Goal: Find specific page/section: Find specific page/section

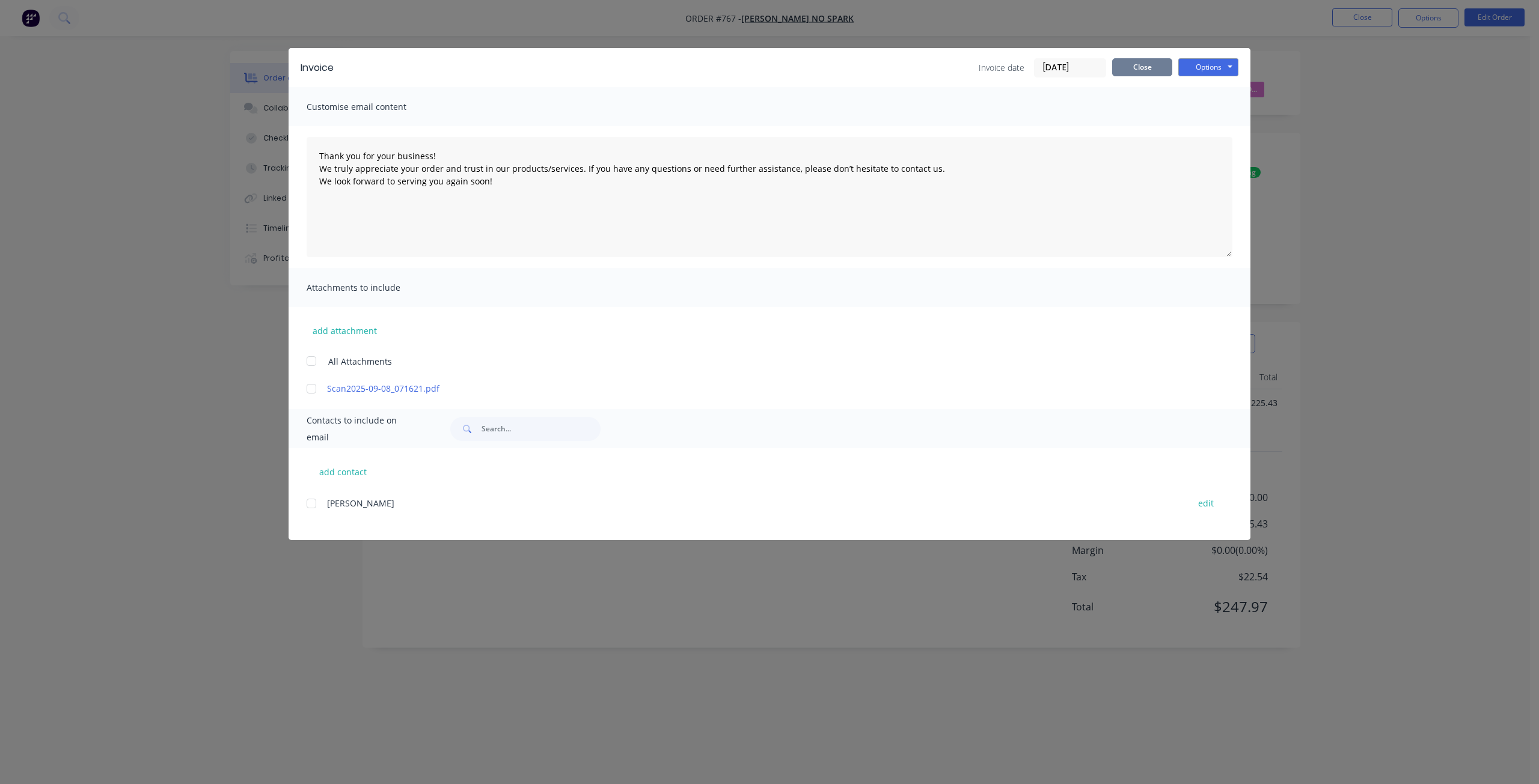
click at [1143, 67] on button "Close" at bounding box center [1141, 67] width 60 height 18
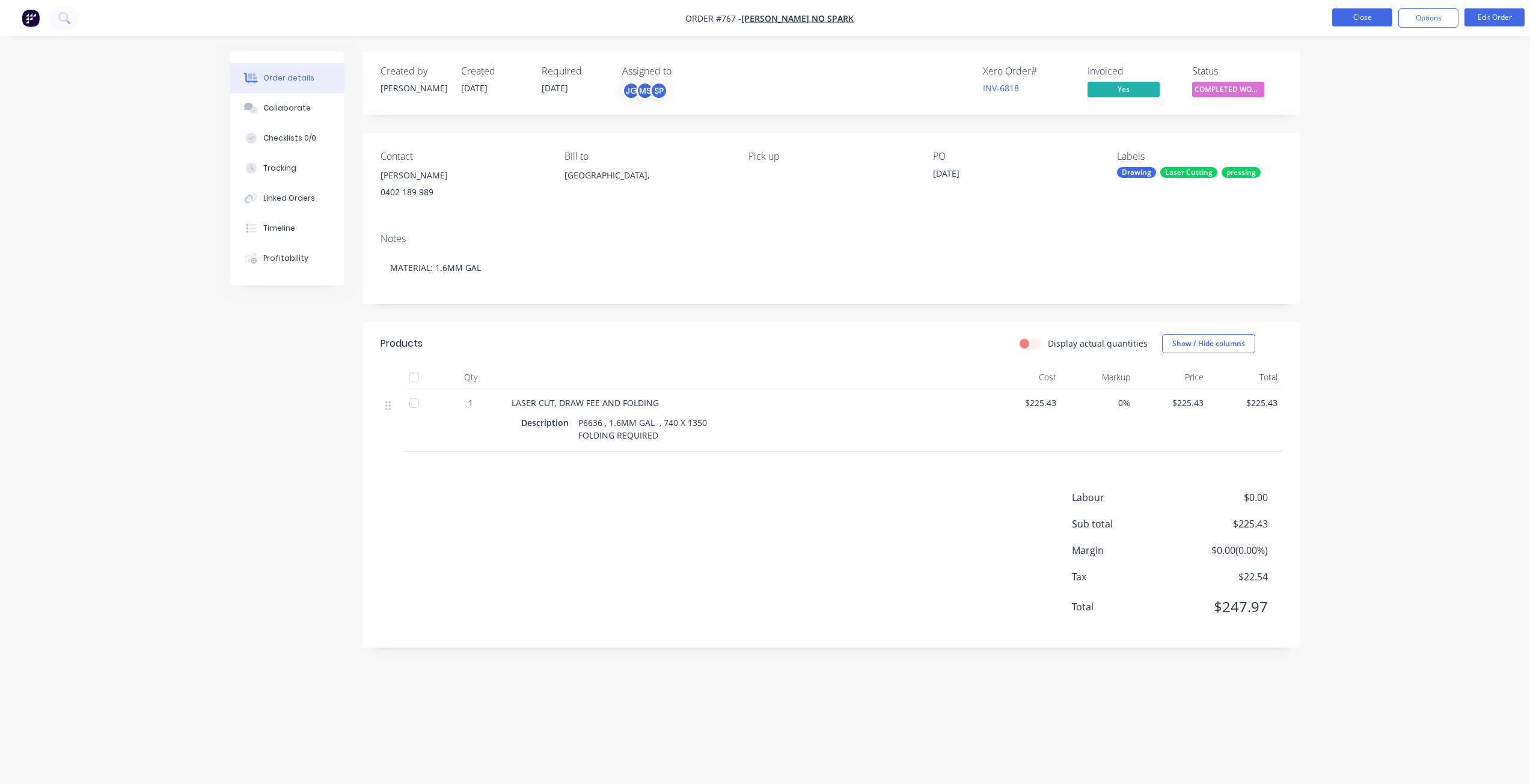
click at [1351, 18] on button "Close" at bounding box center [1361, 17] width 60 height 18
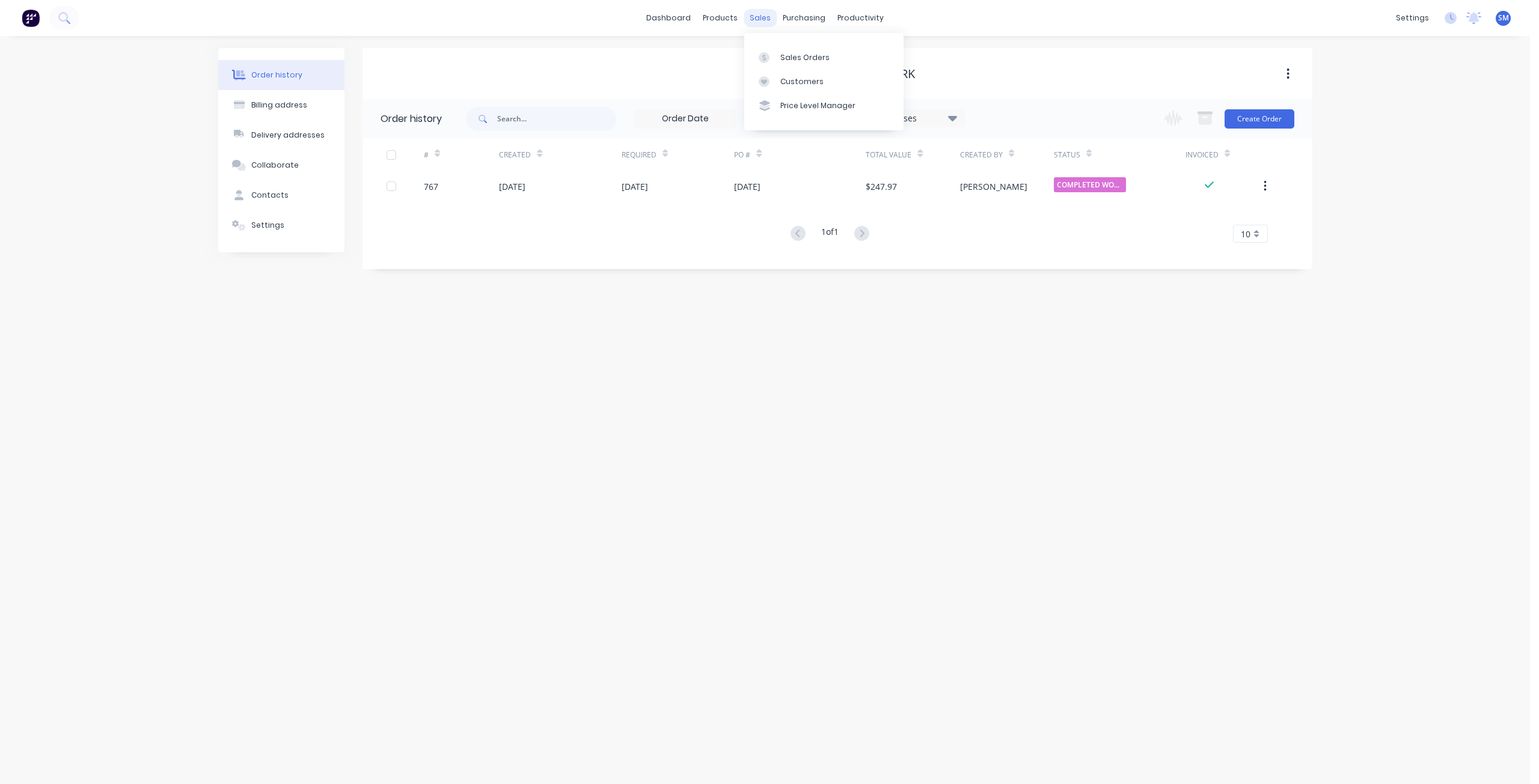
click at [755, 15] on div "sales" at bounding box center [760, 18] width 33 height 18
click at [788, 62] on div "Sales Orders" at bounding box center [805, 57] width 49 height 11
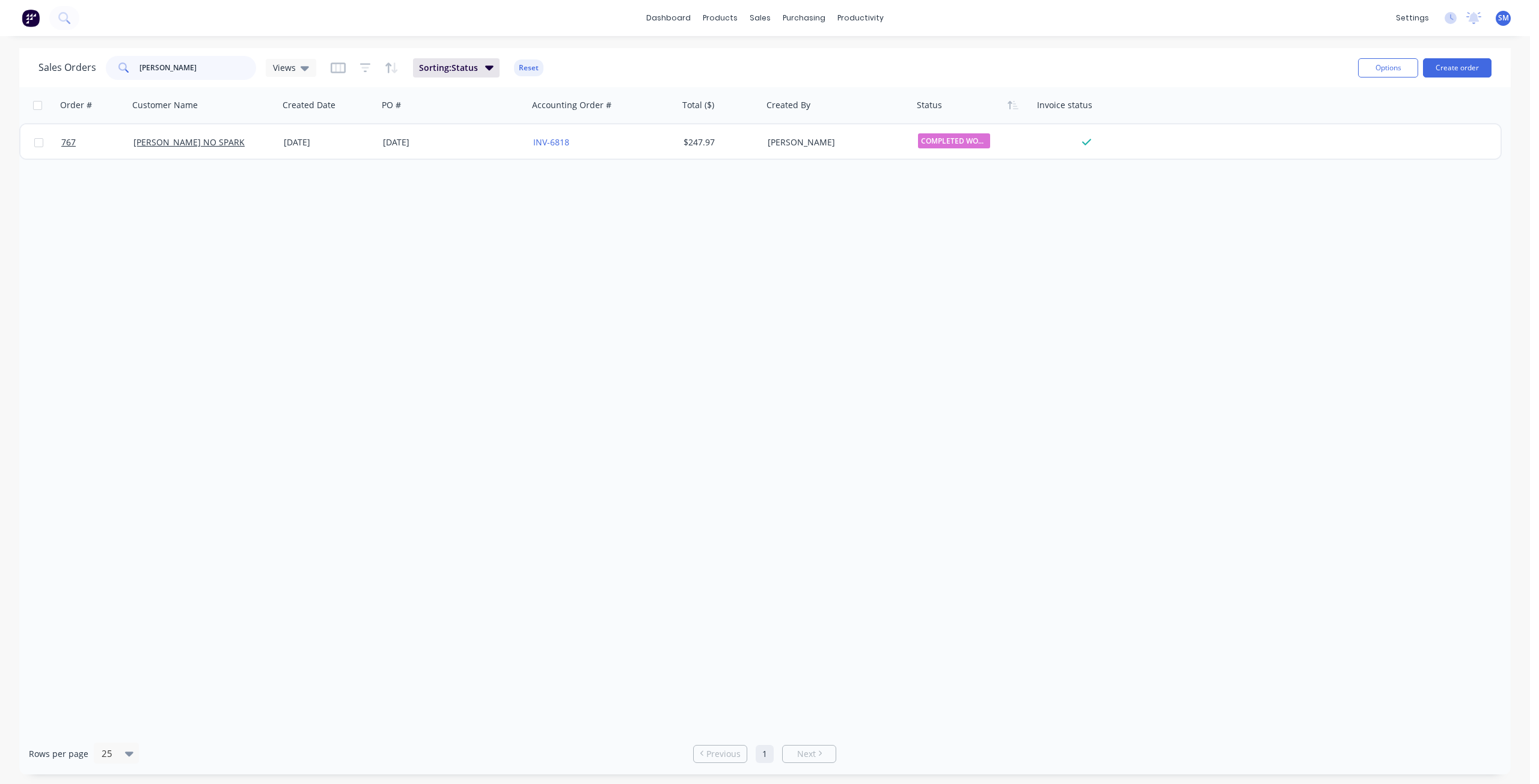
drag, startPoint x: 172, startPoint y: 58, endPoint x: 123, endPoint y: 70, distance: 50.4
click at [123, 70] on div "[PERSON_NAME]" at bounding box center [181, 68] width 151 height 24
type input "barion"
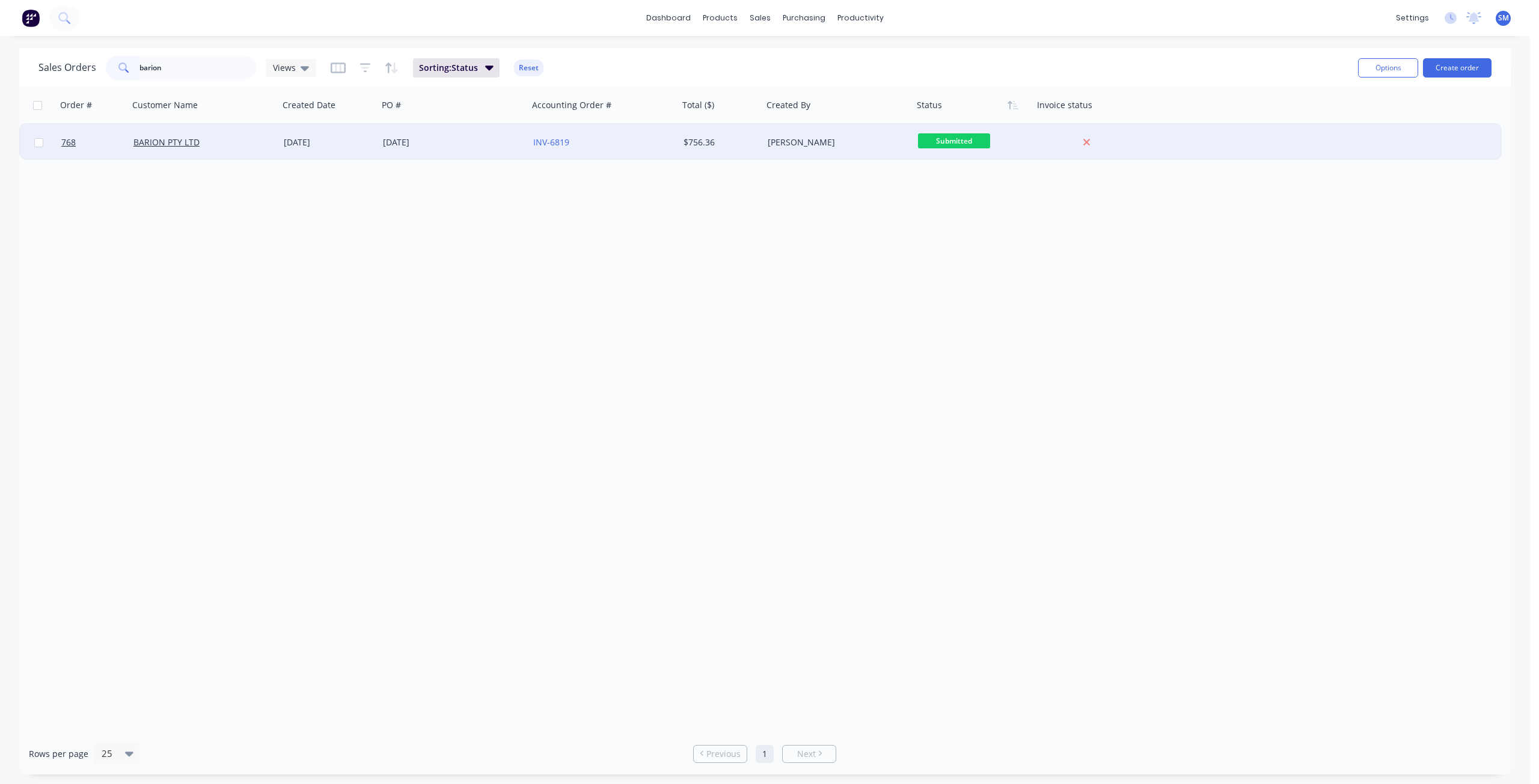
click at [205, 147] on div "BARION PTY LTD" at bounding box center [200, 142] width 134 height 12
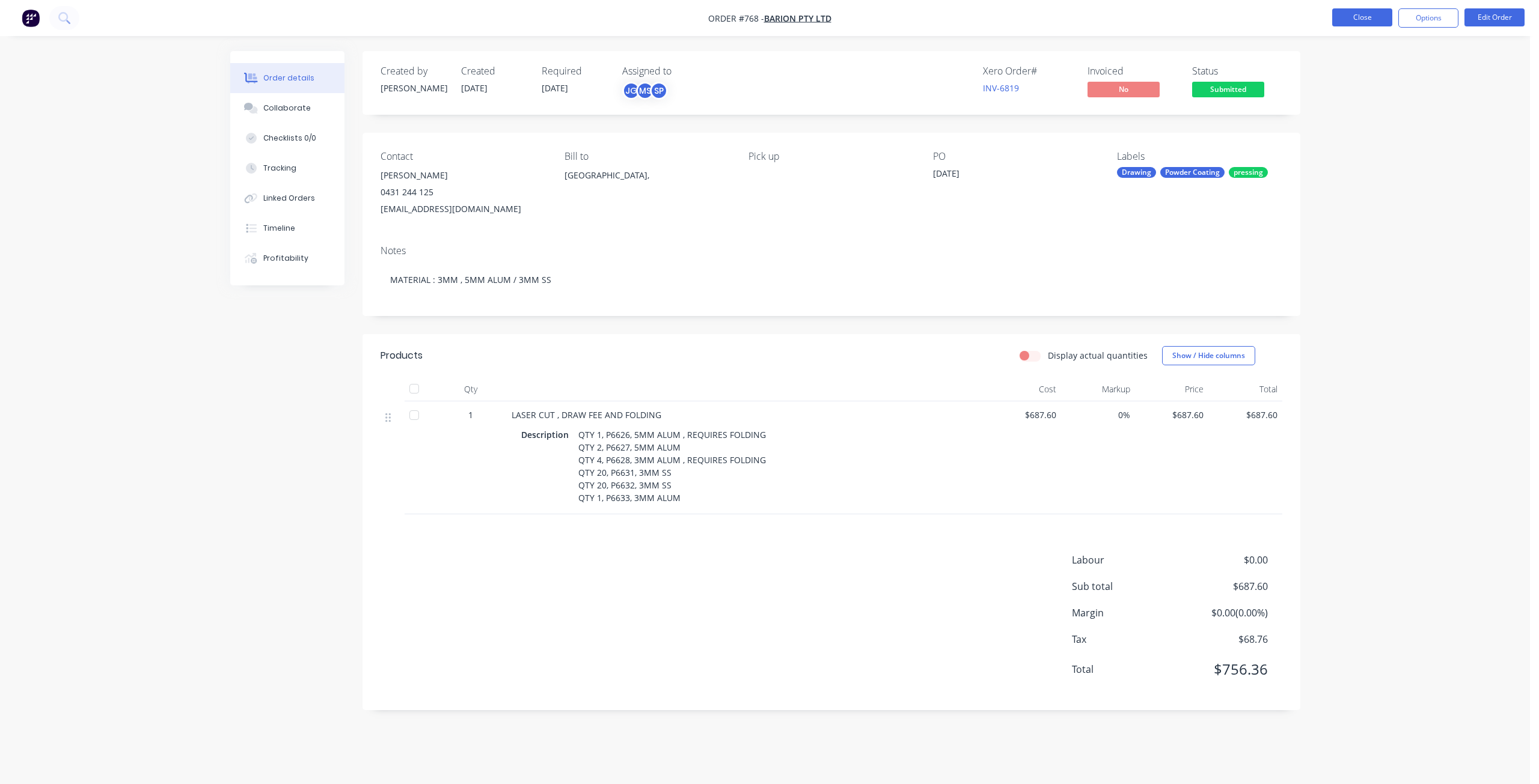
click at [1358, 21] on button "Close" at bounding box center [1361, 17] width 60 height 18
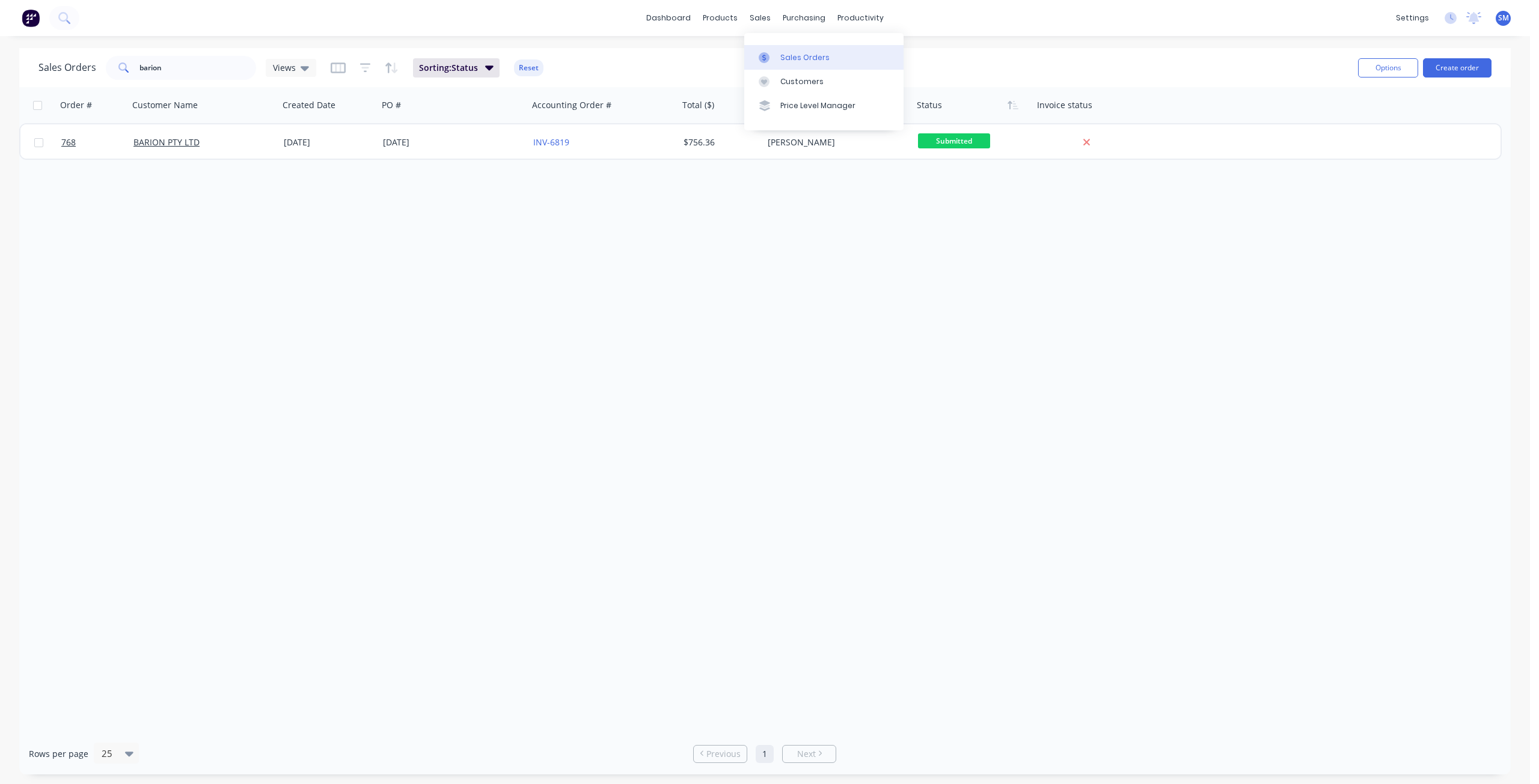
click at [792, 60] on div "Sales Orders" at bounding box center [805, 57] width 49 height 11
click at [798, 20] on div "purchasing" at bounding box center [804, 18] width 55 height 18
click at [719, 21] on div "products" at bounding box center [720, 18] width 47 height 18
click at [750, 61] on div "Product Catalogue" at bounding box center [774, 57] width 74 height 11
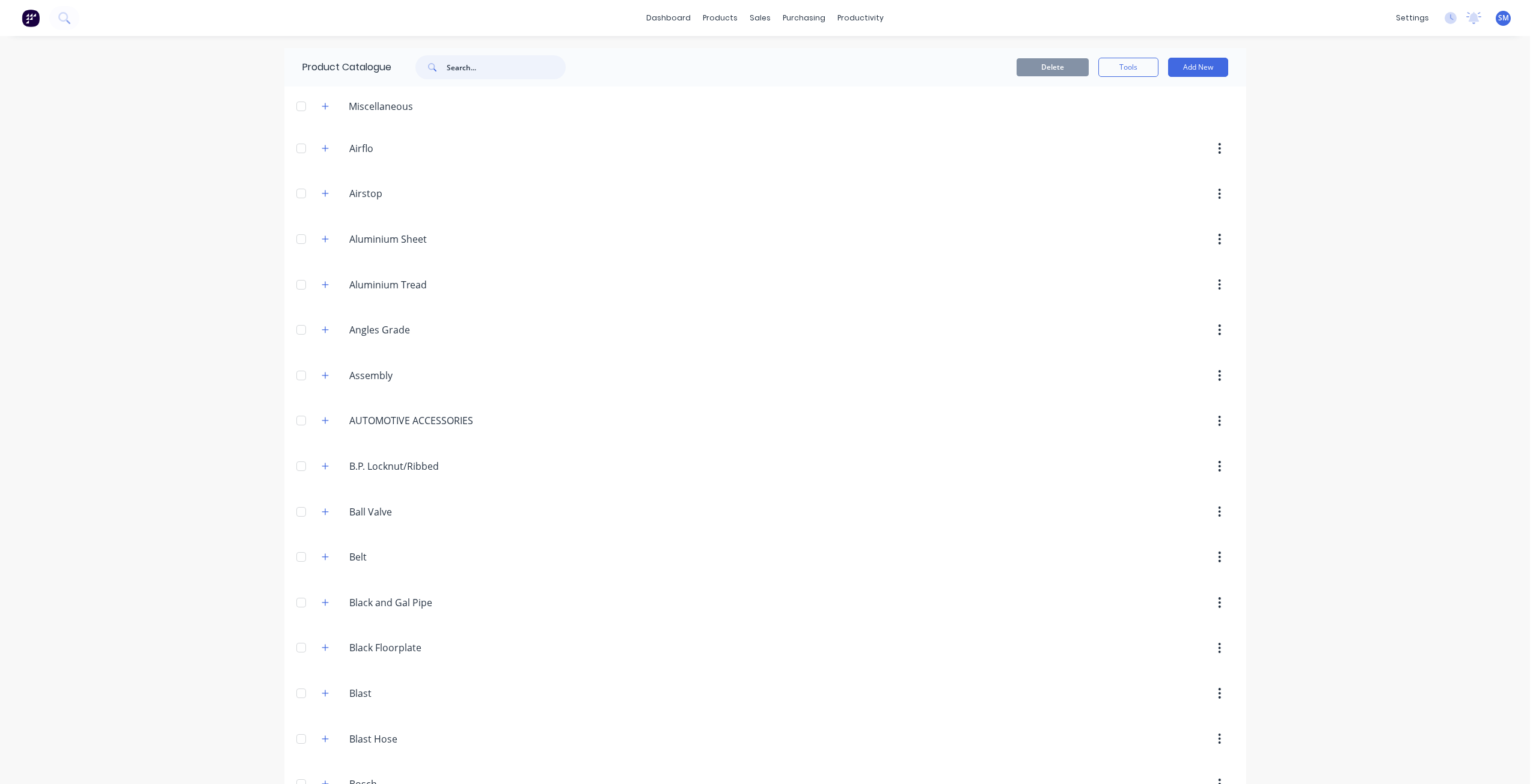
drag, startPoint x: 452, startPoint y: 74, endPoint x: 488, endPoint y: 103, distance: 46.2
click at [456, 75] on input "text" at bounding box center [506, 67] width 119 height 24
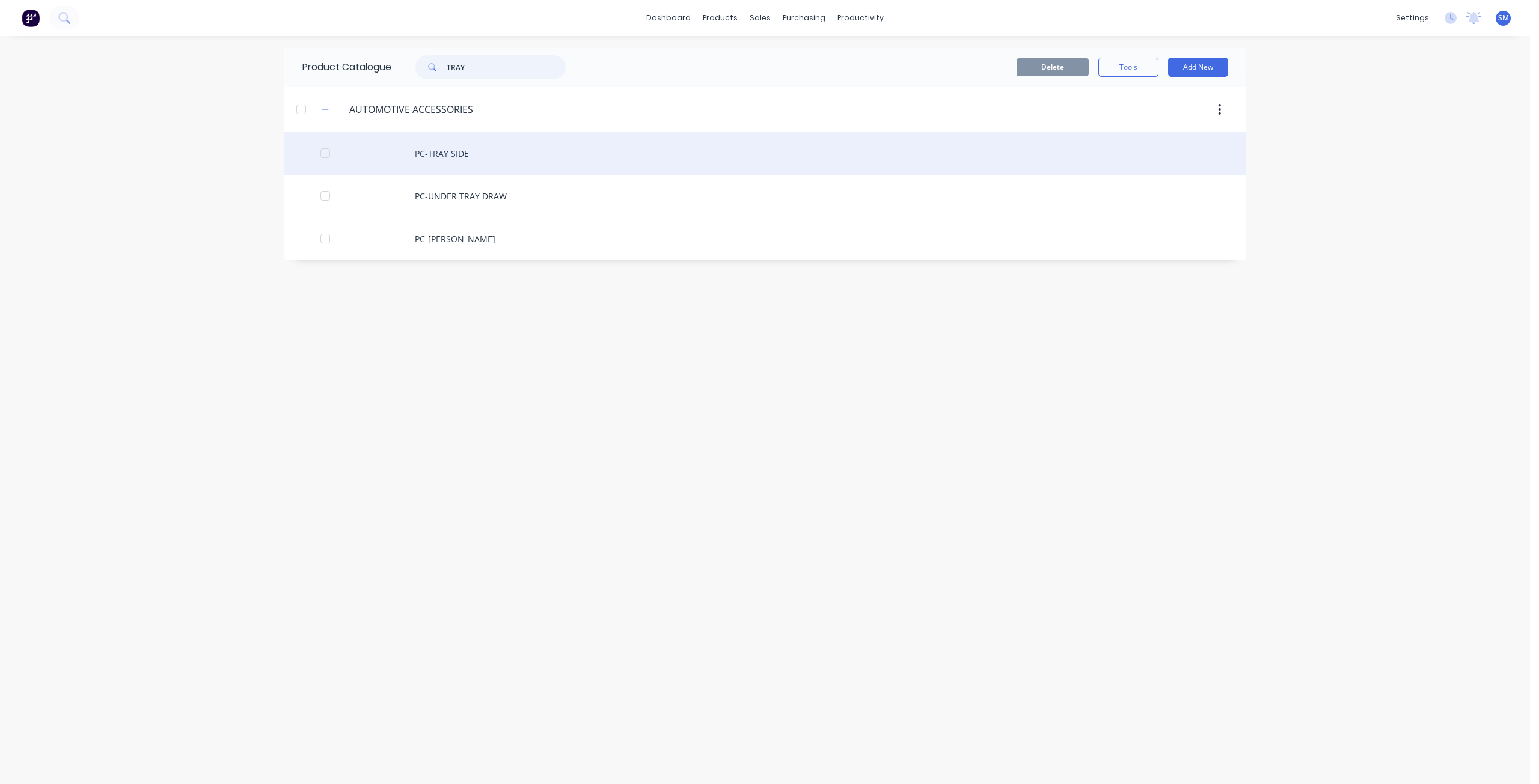
type input "TRAY"
click at [432, 153] on div "PC-TRAY SIDE" at bounding box center [765, 154] width 962 height 43
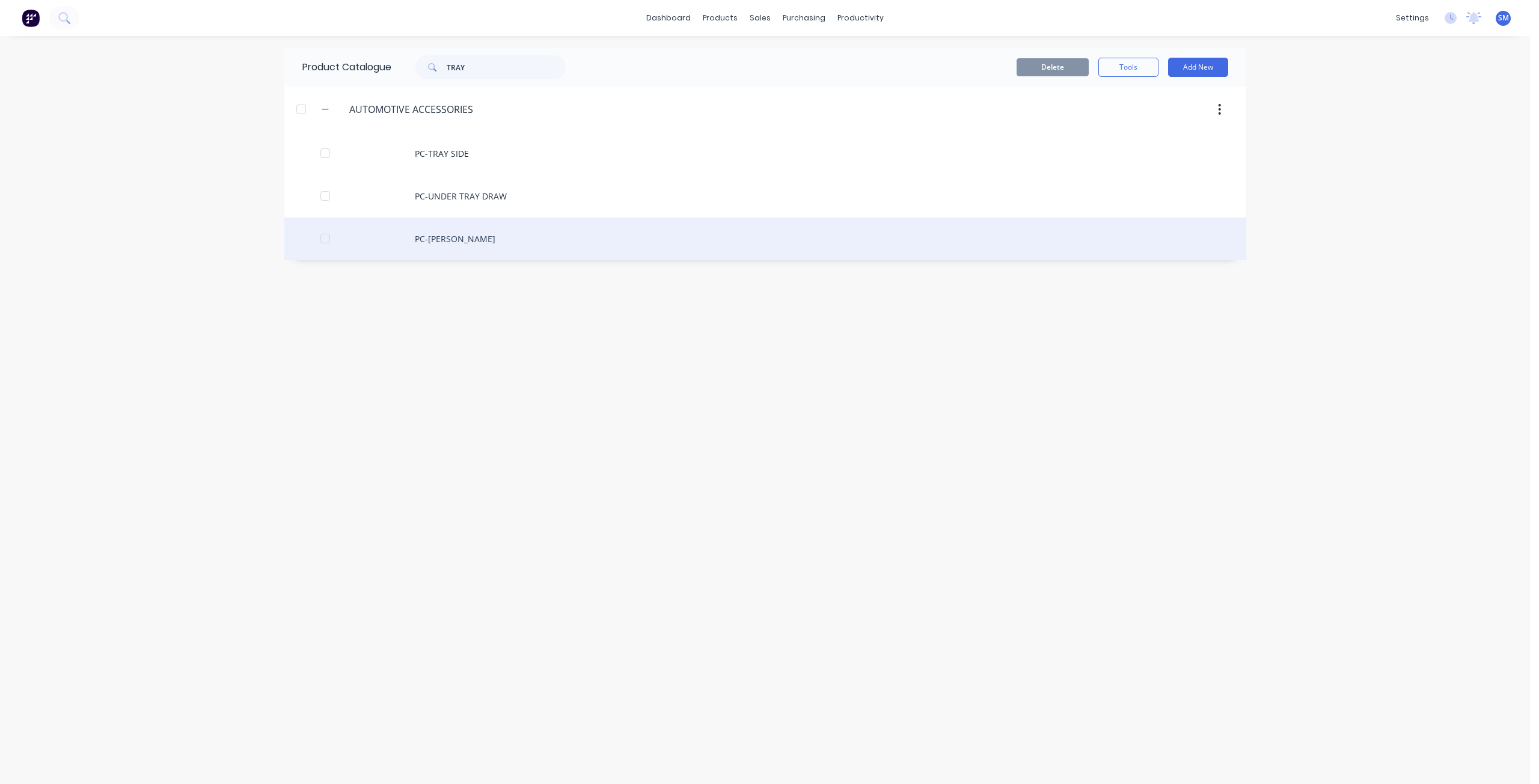
click at [446, 239] on div "PC-[PERSON_NAME]" at bounding box center [765, 239] width 962 height 43
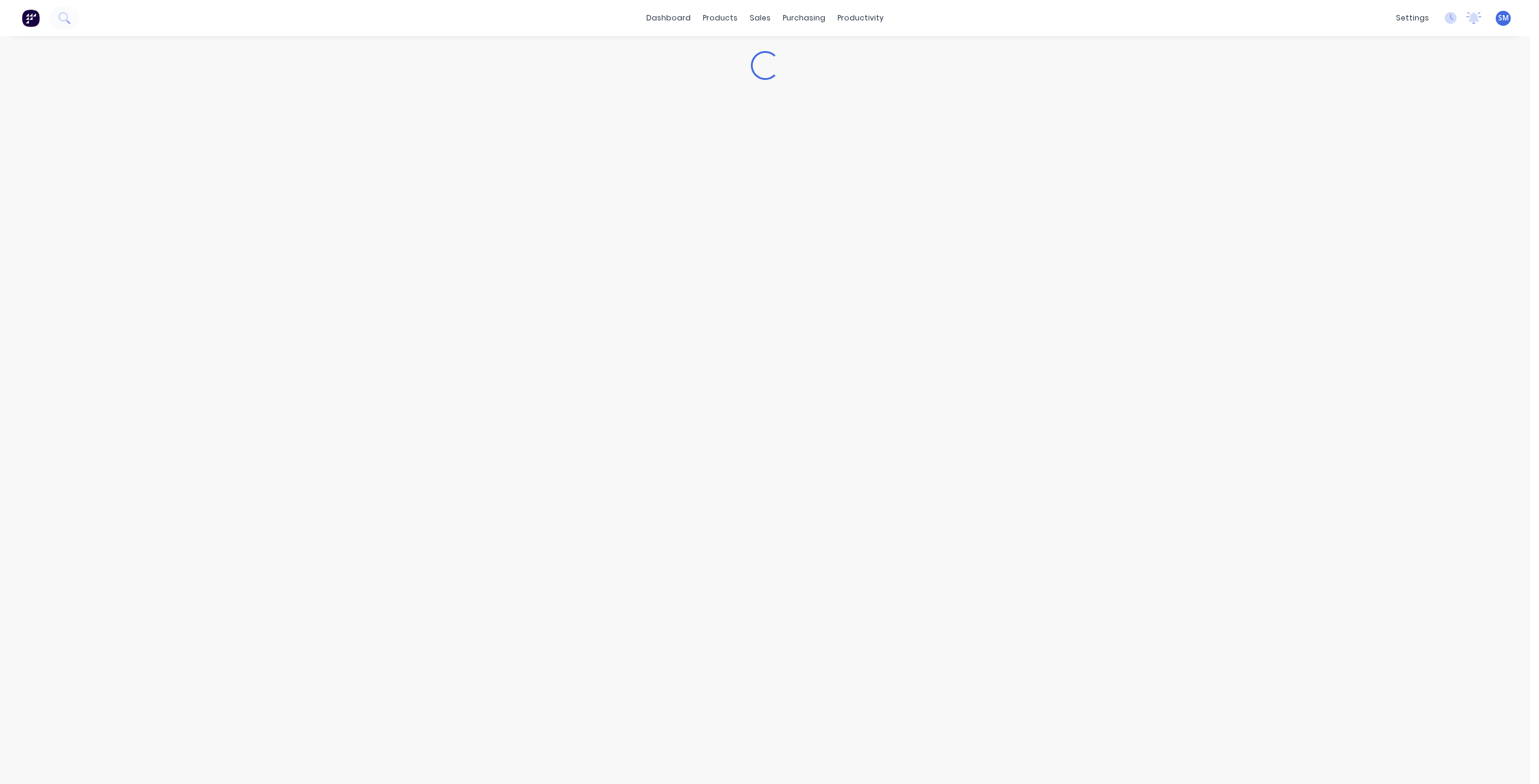
type textarea "x"
